Goal: Communication & Community: Answer question/provide support

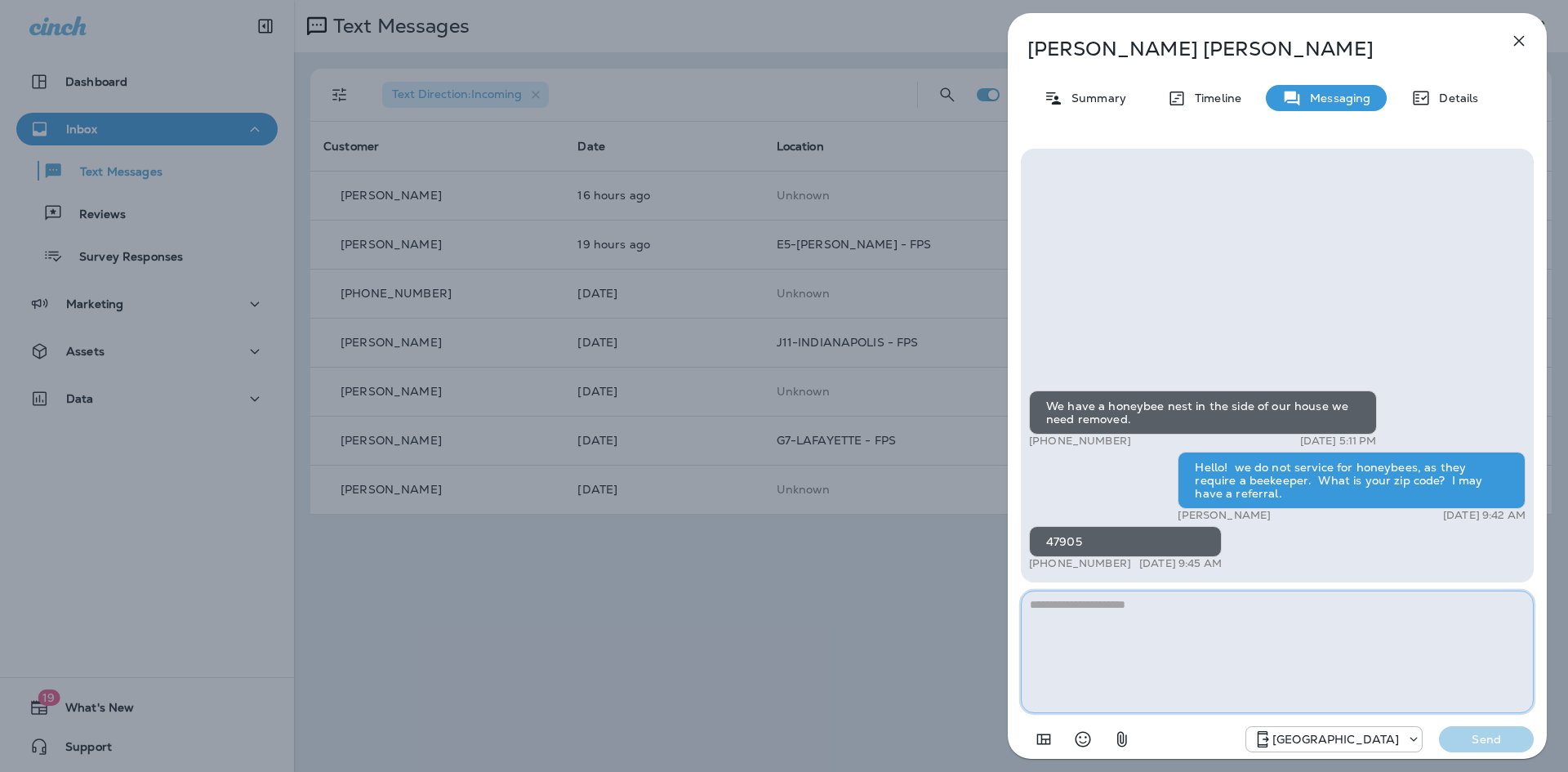
click at [1225, 674] on textarea at bounding box center [1277, 652] width 513 height 122
click at [1154, 591] on textarea at bounding box center [1277, 652] width 513 height 122
click at [1143, 616] on textarea at bounding box center [1277, 652] width 513 height 122
paste textarea "**********"
type textarea "**********"
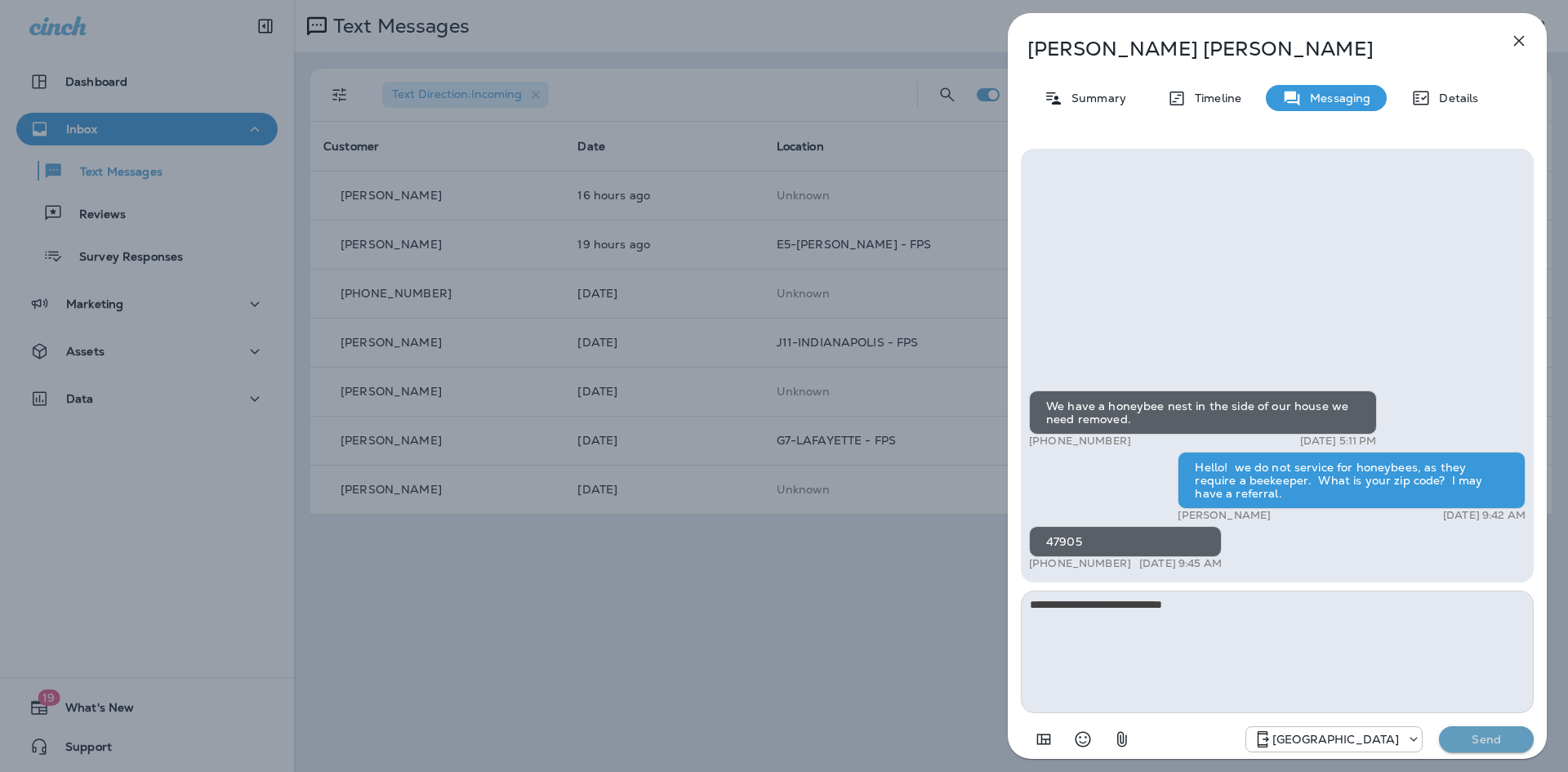
click at [1465, 736] on p "Send" at bounding box center [1486, 740] width 69 height 15
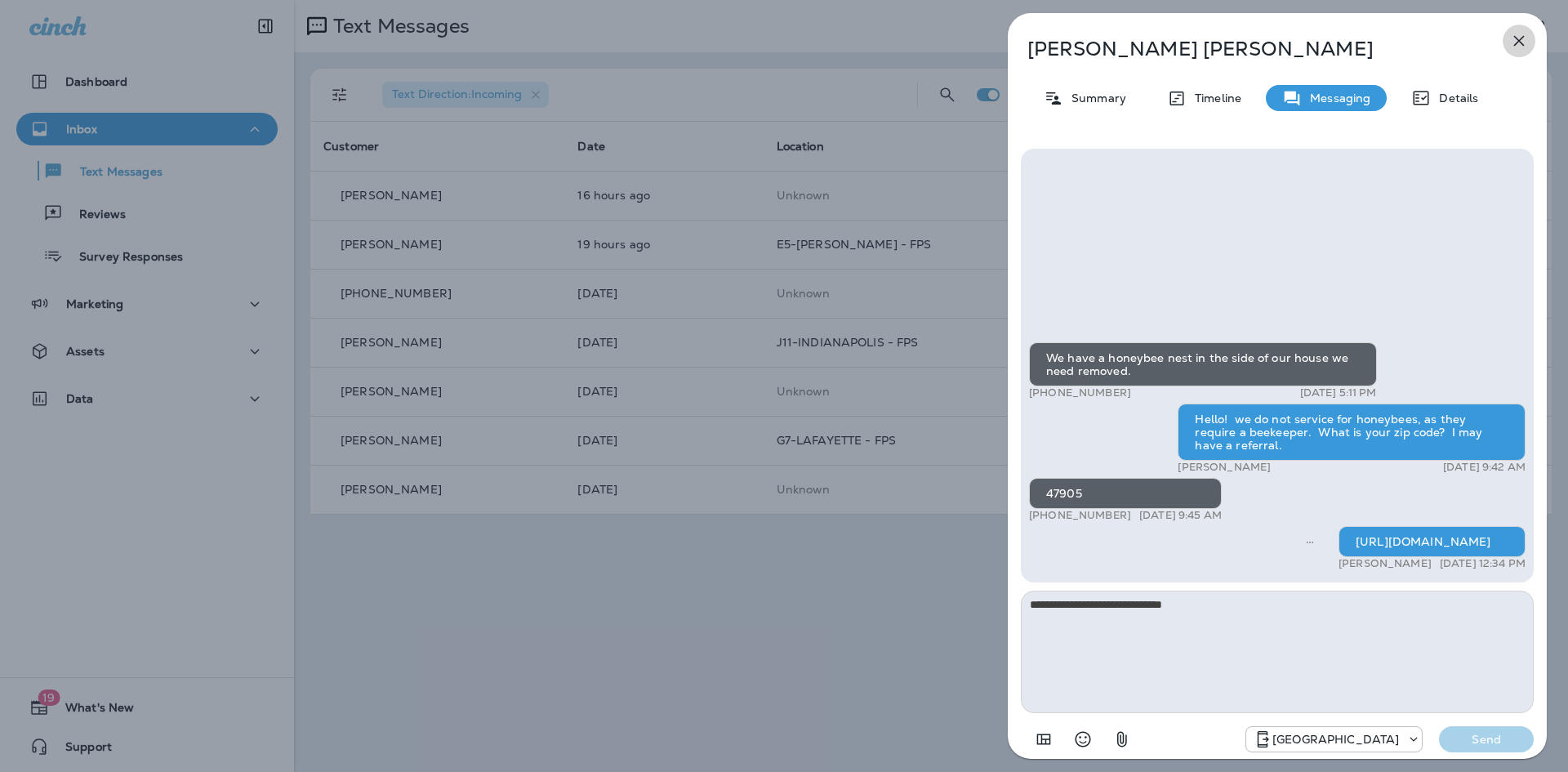
click at [1513, 42] on icon "button" at bounding box center [1519, 41] width 20 height 20
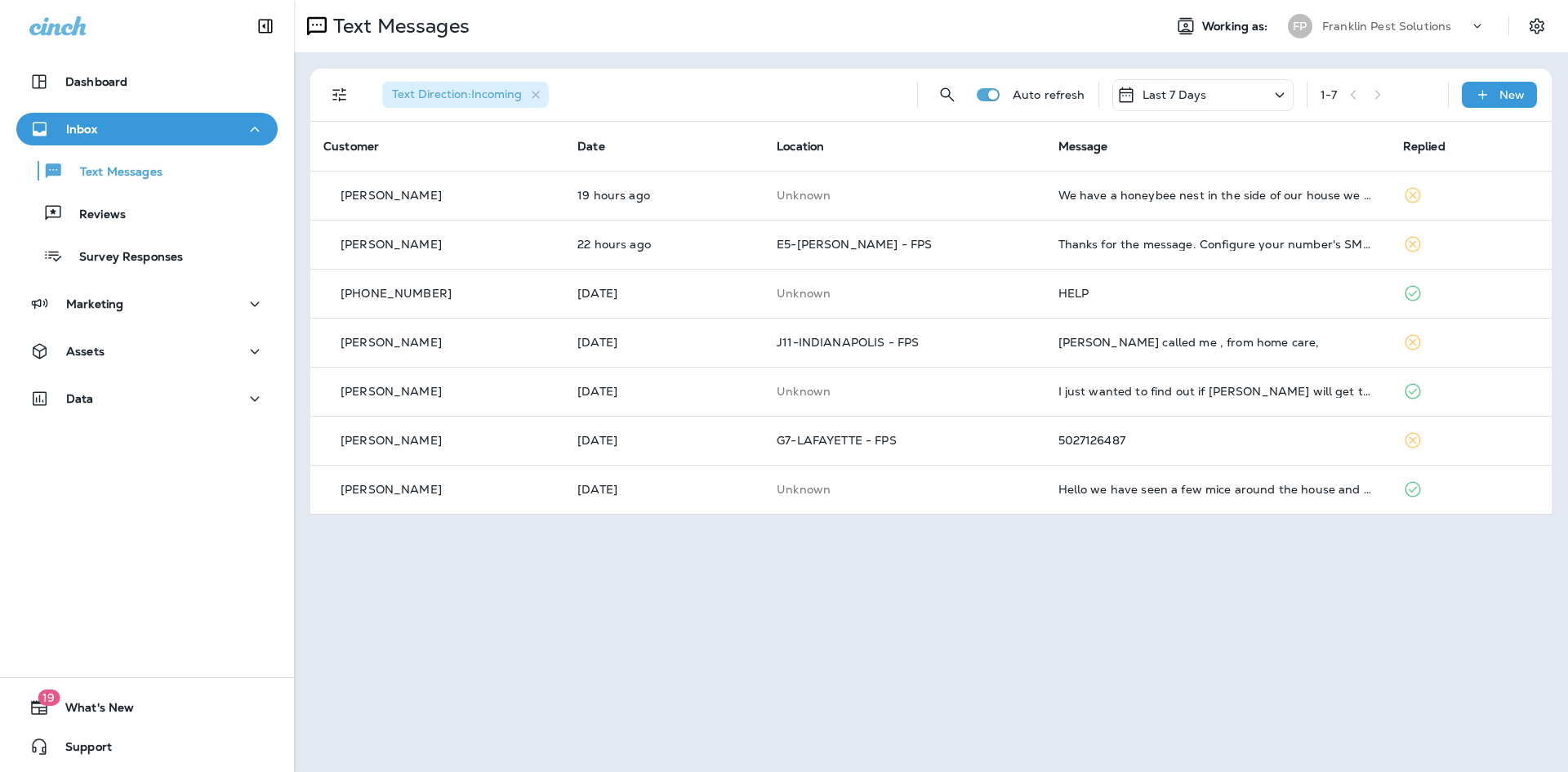
click at [1405, 22] on p "Franklin Pest Solutions" at bounding box center [1387, 26] width 129 height 13
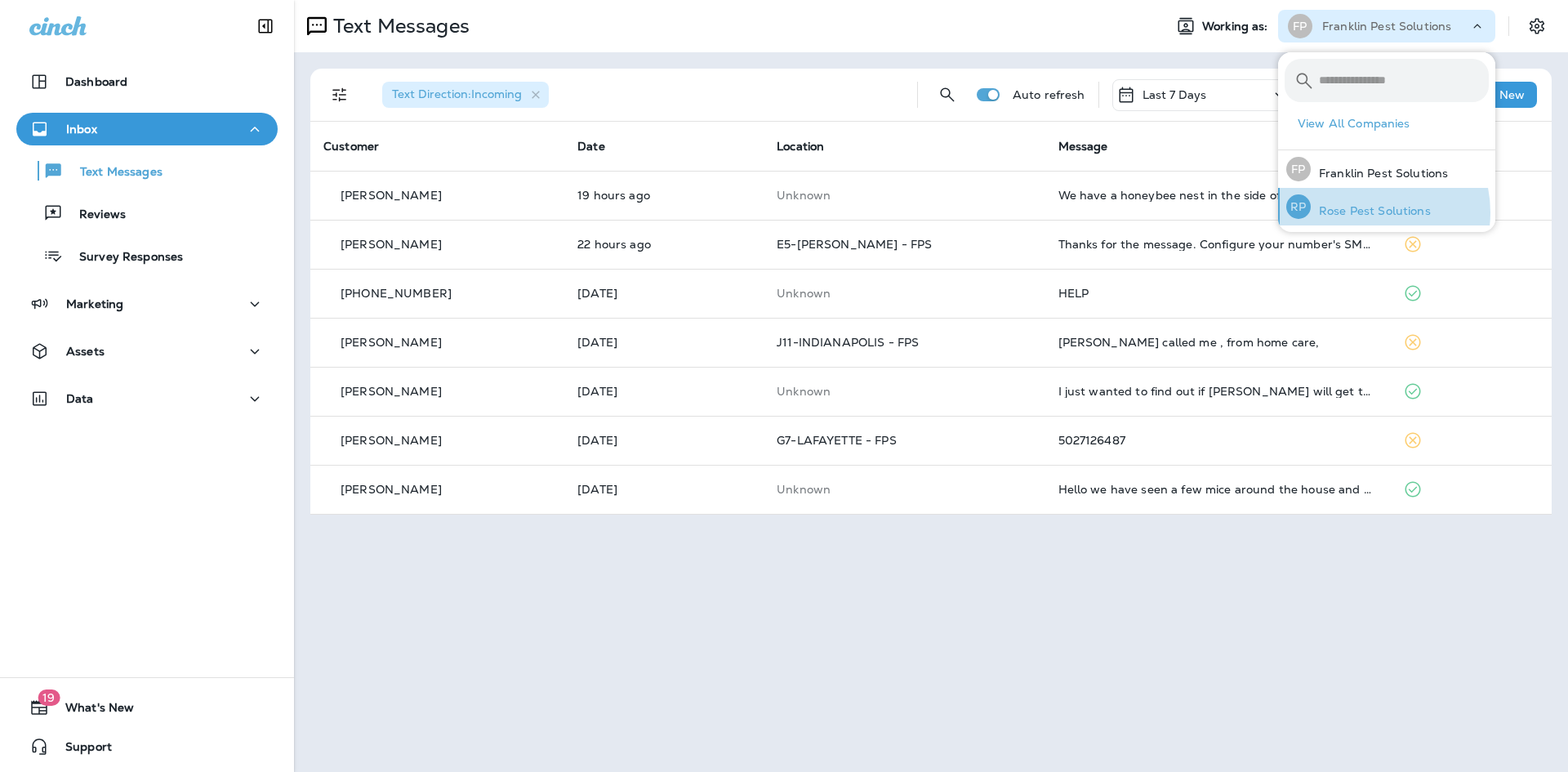
click at [1363, 213] on p "Rose Pest Solutions" at bounding box center [1370, 211] width 120 height 13
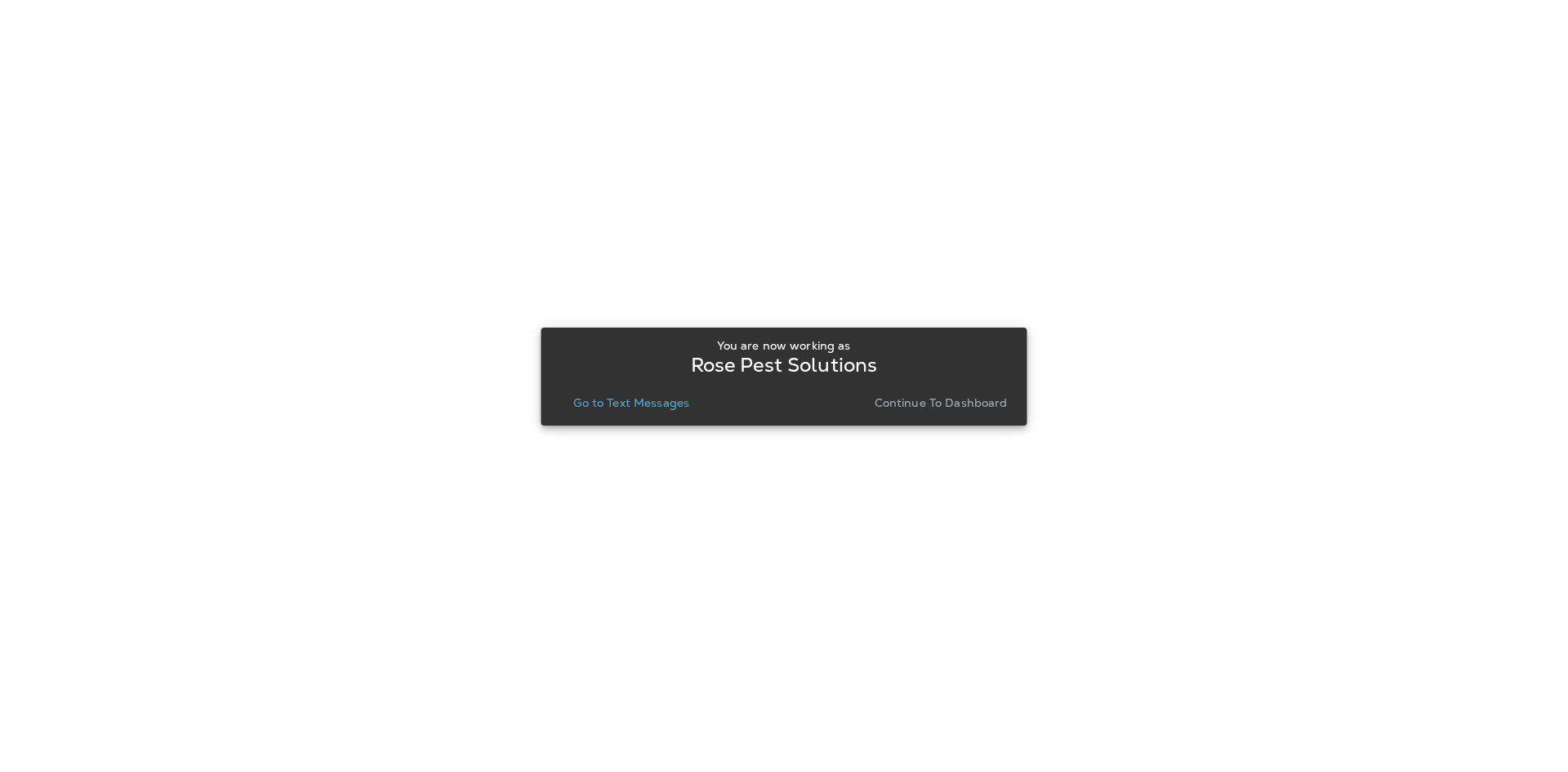
click at [911, 403] on p "Continue to Dashboard" at bounding box center [941, 403] width 133 height 13
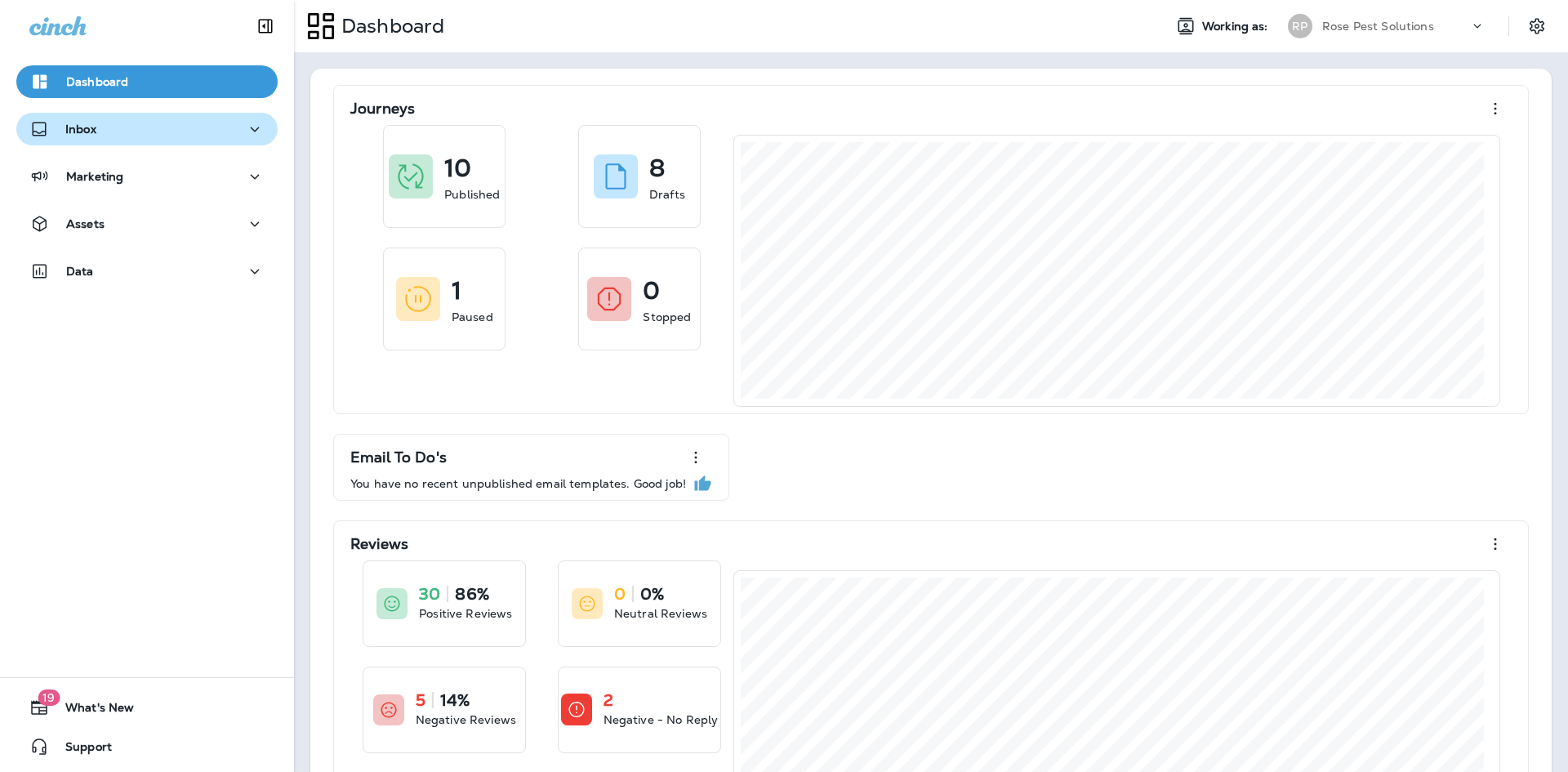
click at [98, 128] on div "Inbox" at bounding box center [147, 129] width 235 height 21
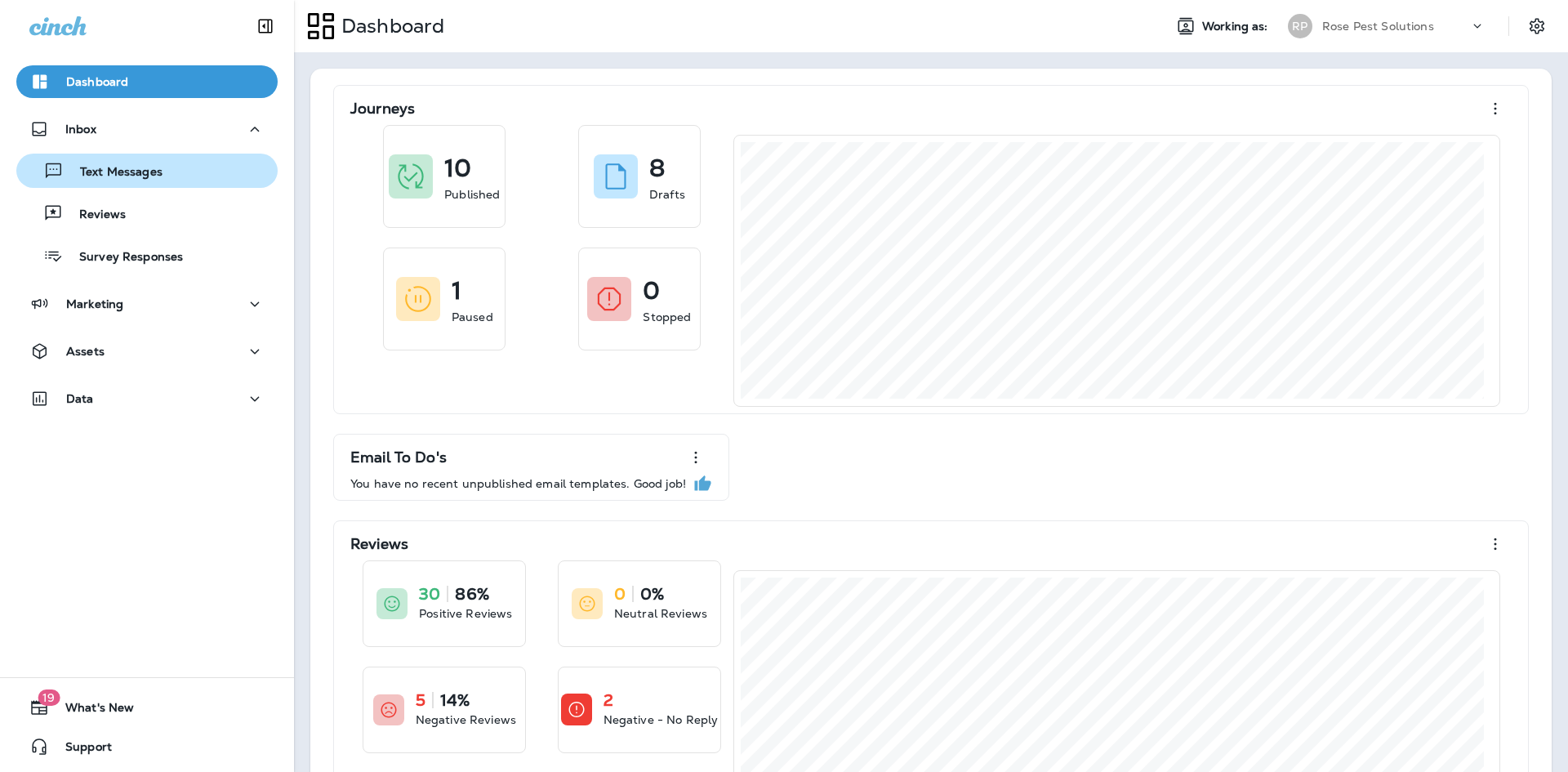
click at [117, 175] on p "Text Messages" at bounding box center [112, 172] width 98 height 16
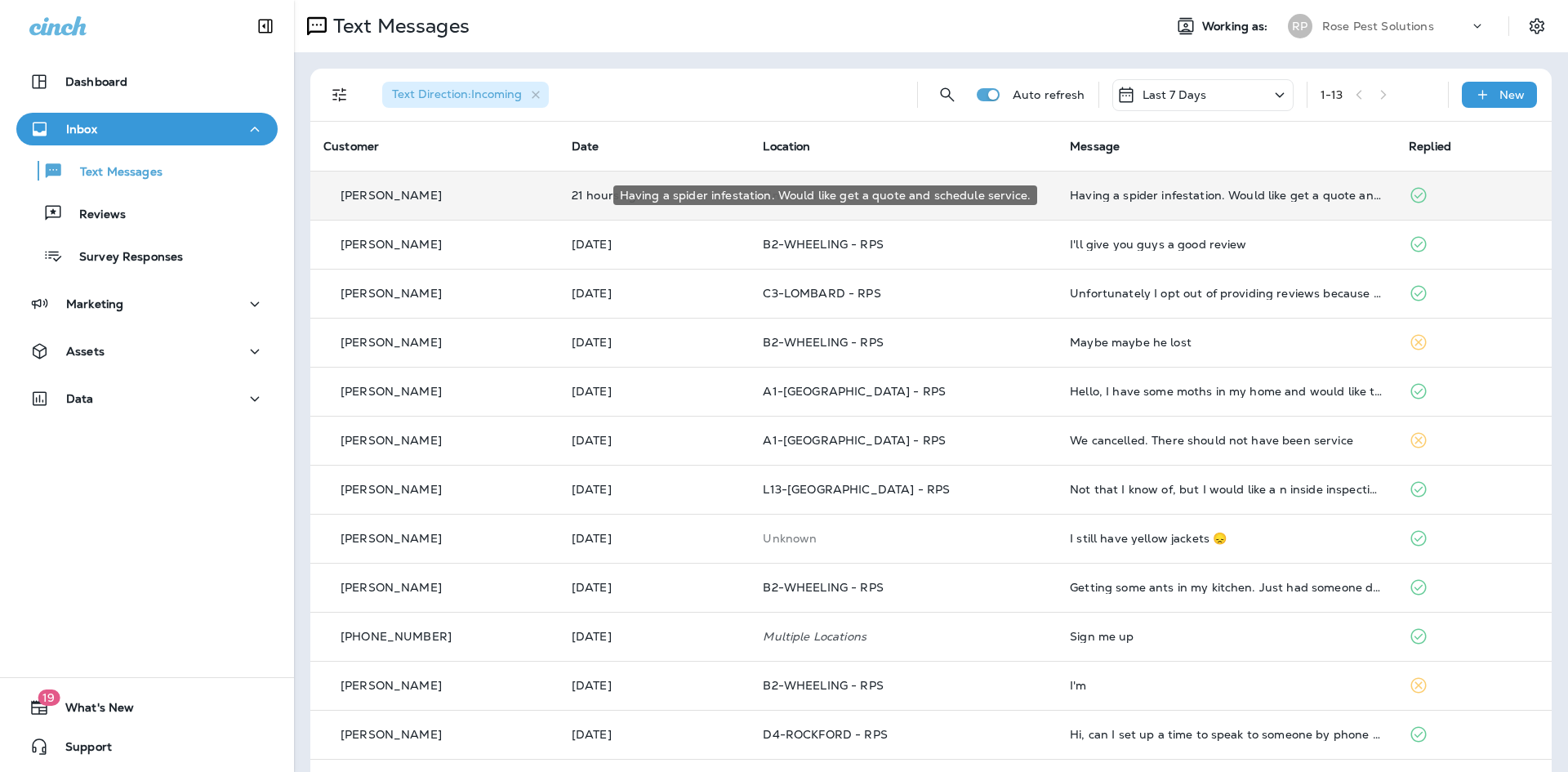
click at [1154, 195] on div "Having a spider infestation. Would like get a quote and schedule service." at bounding box center [1226, 195] width 313 height 13
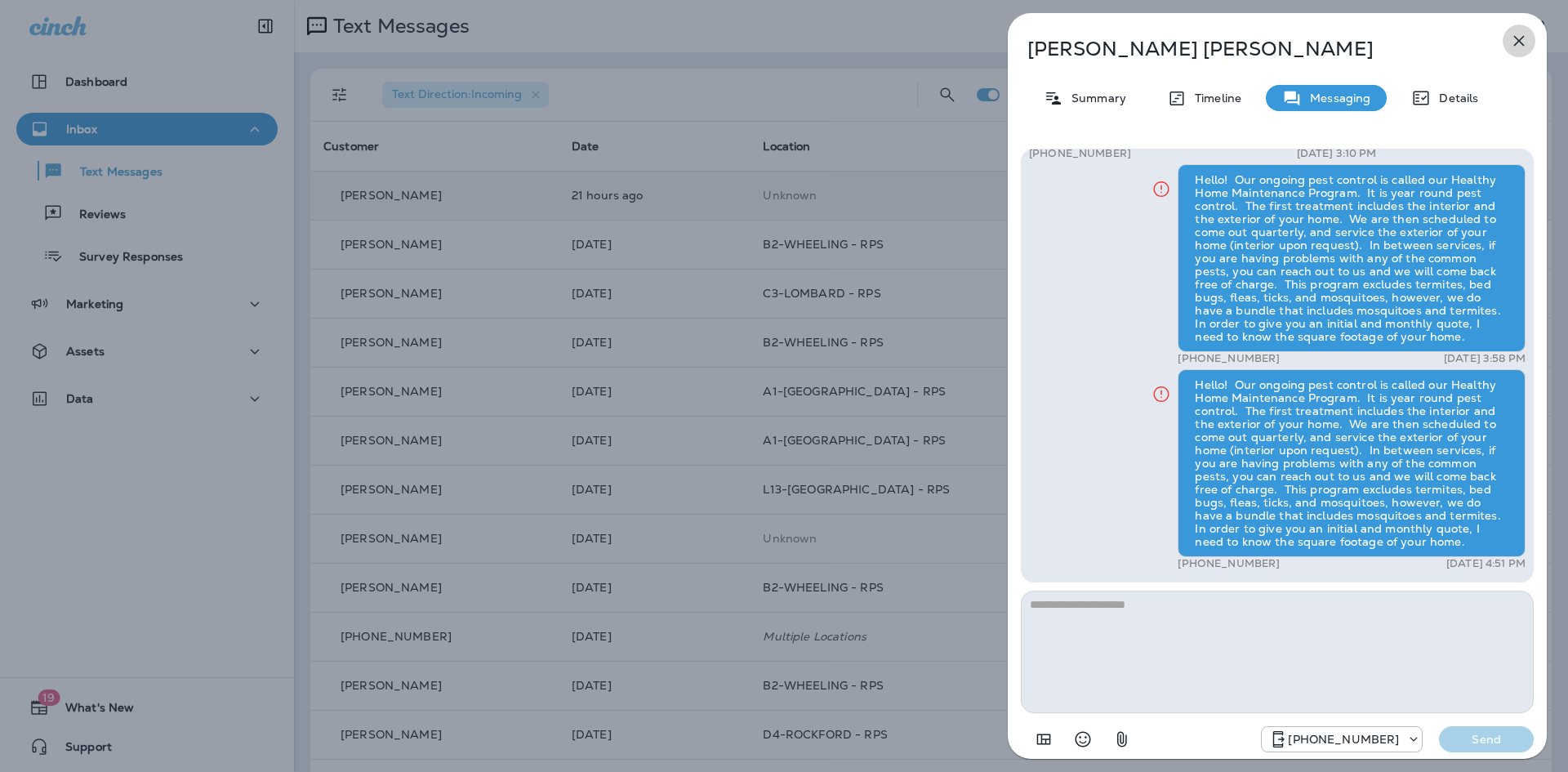
click at [1515, 36] on icon "button" at bounding box center [1519, 41] width 11 height 11
